Goal: Navigation & Orientation: Find specific page/section

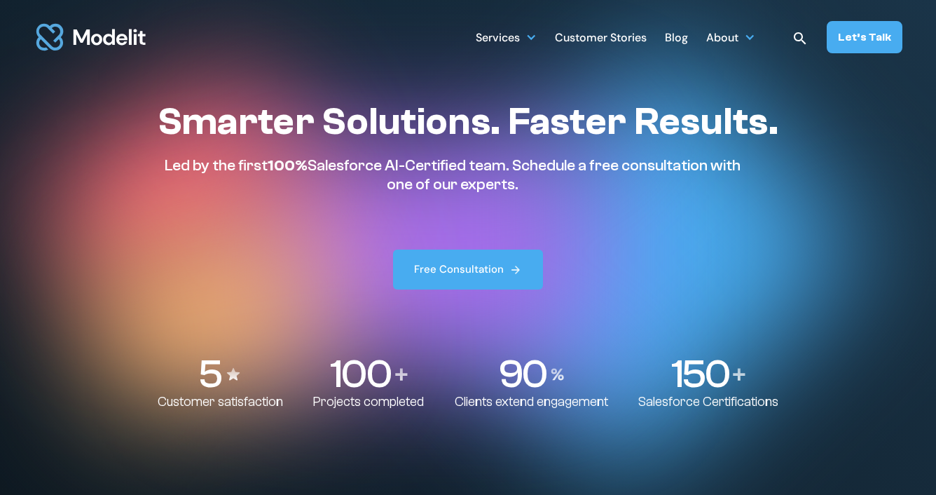
click at [683, 39] on div "Blog" at bounding box center [676, 38] width 23 height 27
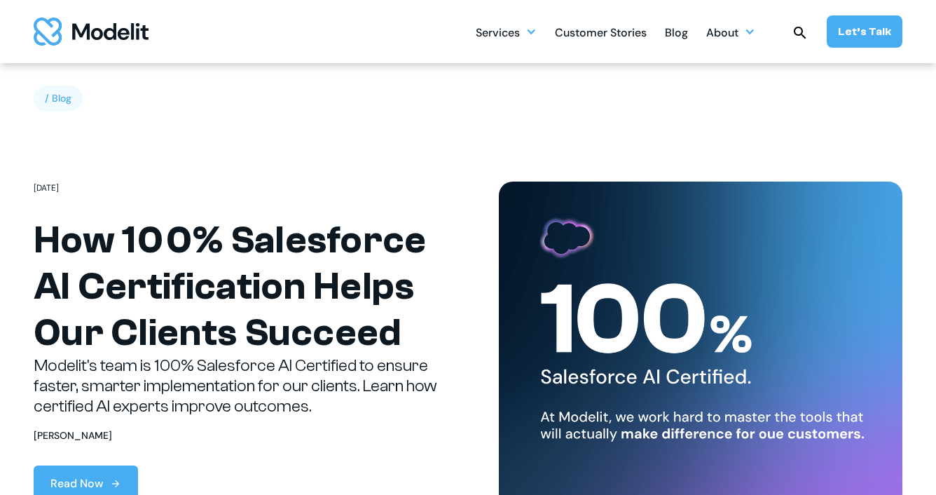
click at [64, 27] on img "home" at bounding box center [91, 32] width 115 height 28
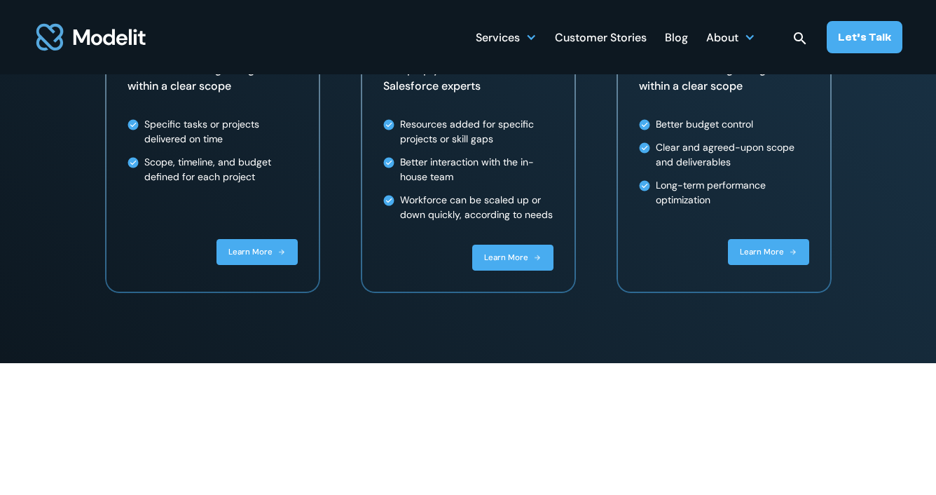
scroll to position [2824, 0]
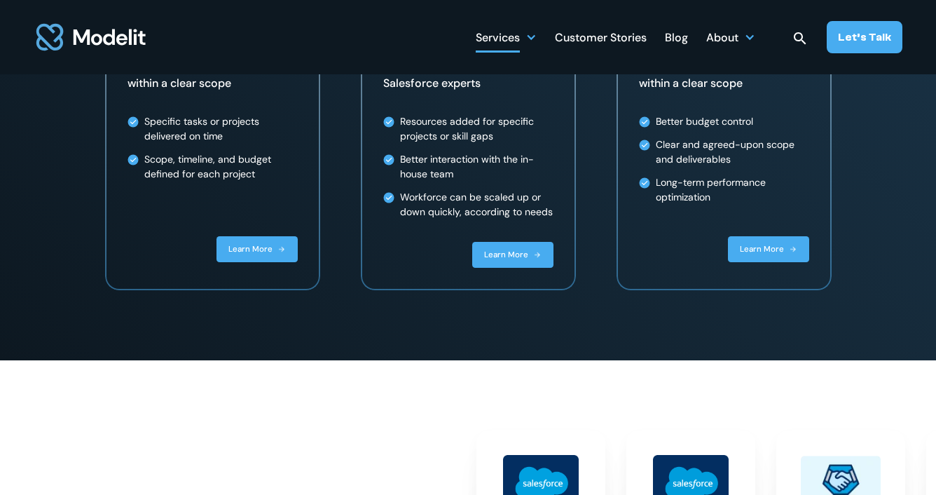
click at [534, 39] on div at bounding box center [531, 37] width 11 height 11
